Goal: Information Seeking & Learning: Learn about a topic

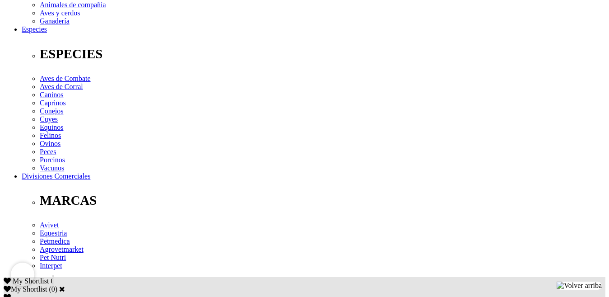
scroll to position [343, 0]
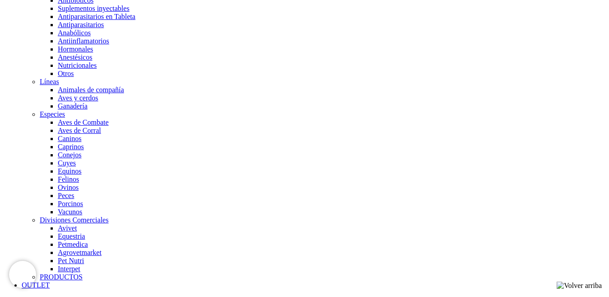
scroll to position [706, 0]
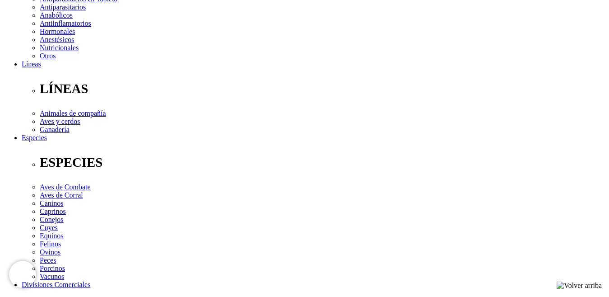
scroll to position [235, 0]
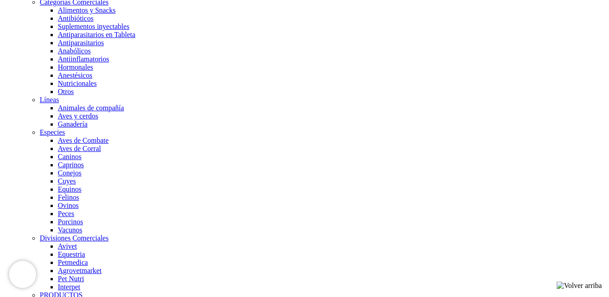
scroll to position [706, 0]
